Goal: Task Accomplishment & Management: Manage account settings

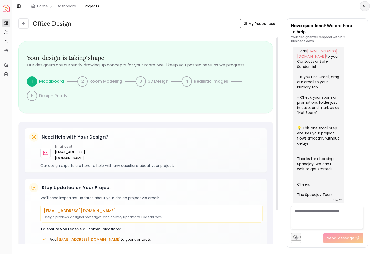
click at [67, 58] on h3 "Your design is taking shape" at bounding box center [146, 58] width 238 height 8
click at [23, 24] on icon at bounding box center [22, 23] width 1 height 2
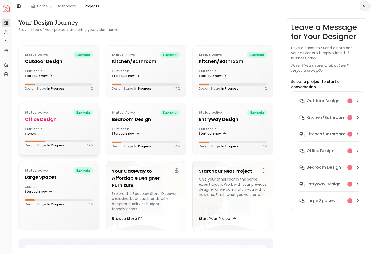
click at [44, 134] on div "closed" at bounding box center [41, 134] width 32 height 4
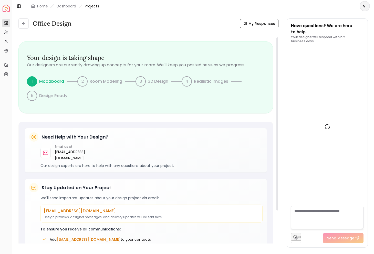
scroll to position [144, 0]
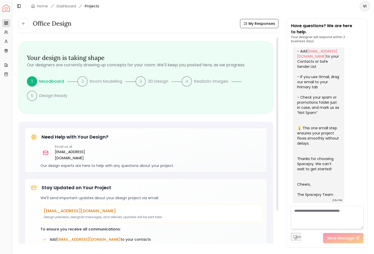
click at [55, 81] on p "Moodboard" at bounding box center [51, 81] width 25 height 6
click at [32, 82] on div "1" at bounding box center [32, 81] width 10 height 10
click at [46, 81] on p "Moodboard" at bounding box center [51, 81] width 25 height 6
click at [58, 59] on h3 "Your design is taking shape" at bounding box center [146, 58] width 238 height 8
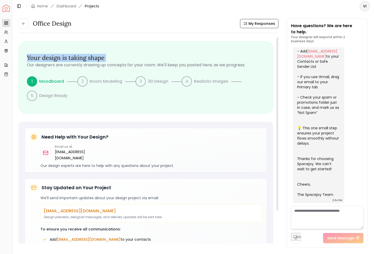
click at [58, 59] on h3 "Your design is taking shape" at bounding box center [146, 58] width 238 height 8
click at [80, 59] on h3 "Your design is taking shape" at bounding box center [146, 58] width 238 height 8
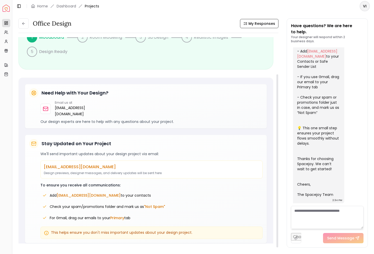
scroll to position [0, 0]
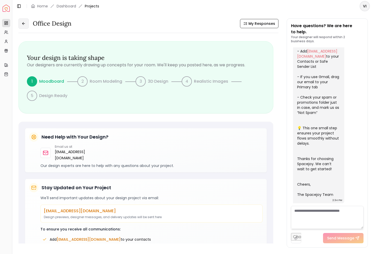
click at [20, 24] on button at bounding box center [23, 23] width 10 height 10
